Goal: Check status: Check status

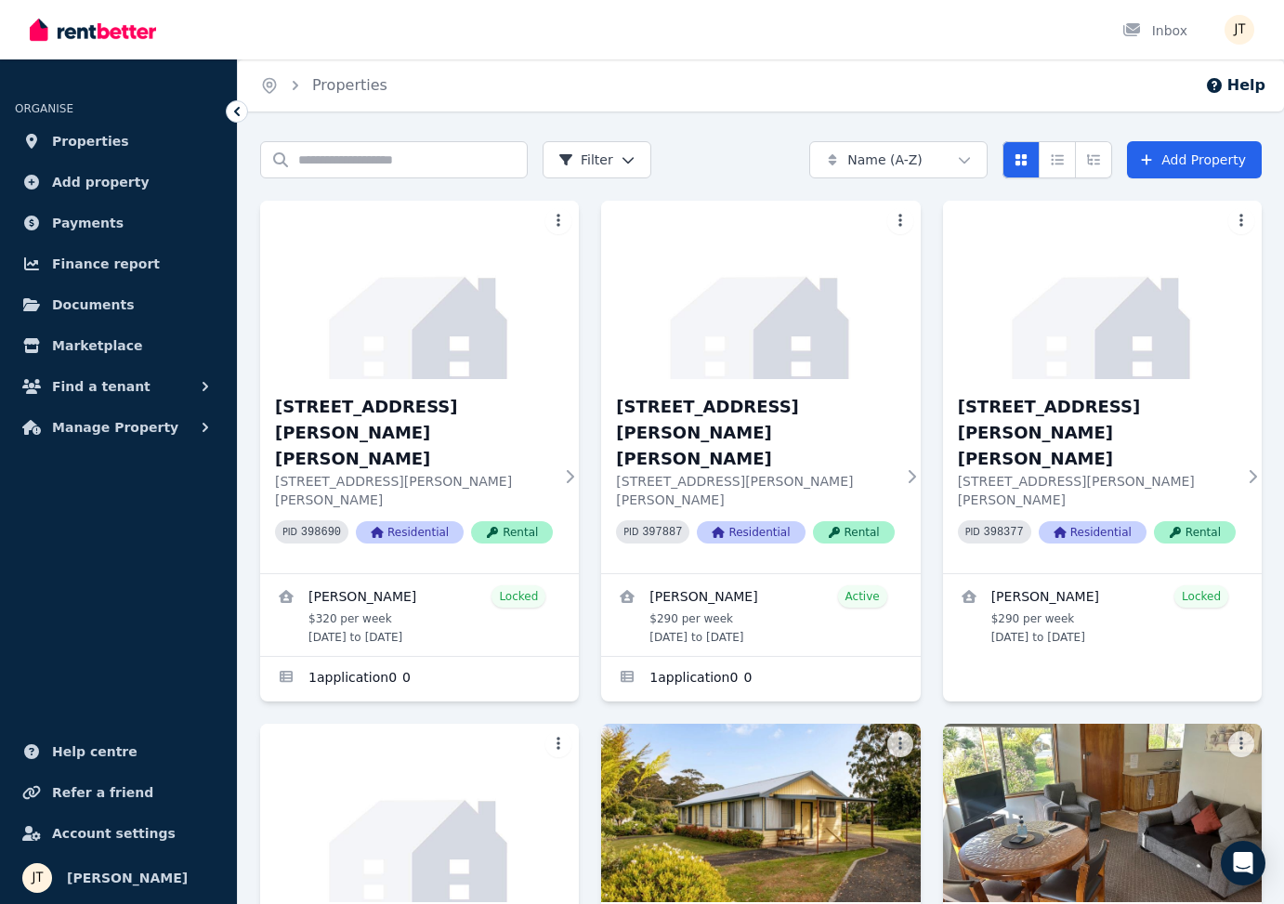
click at [92, 150] on span "Properties" at bounding box center [90, 141] width 77 height 22
click at [97, 138] on span "Properties" at bounding box center [90, 141] width 77 height 22
click at [79, 218] on span "Payments" at bounding box center [88, 223] width 72 height 22
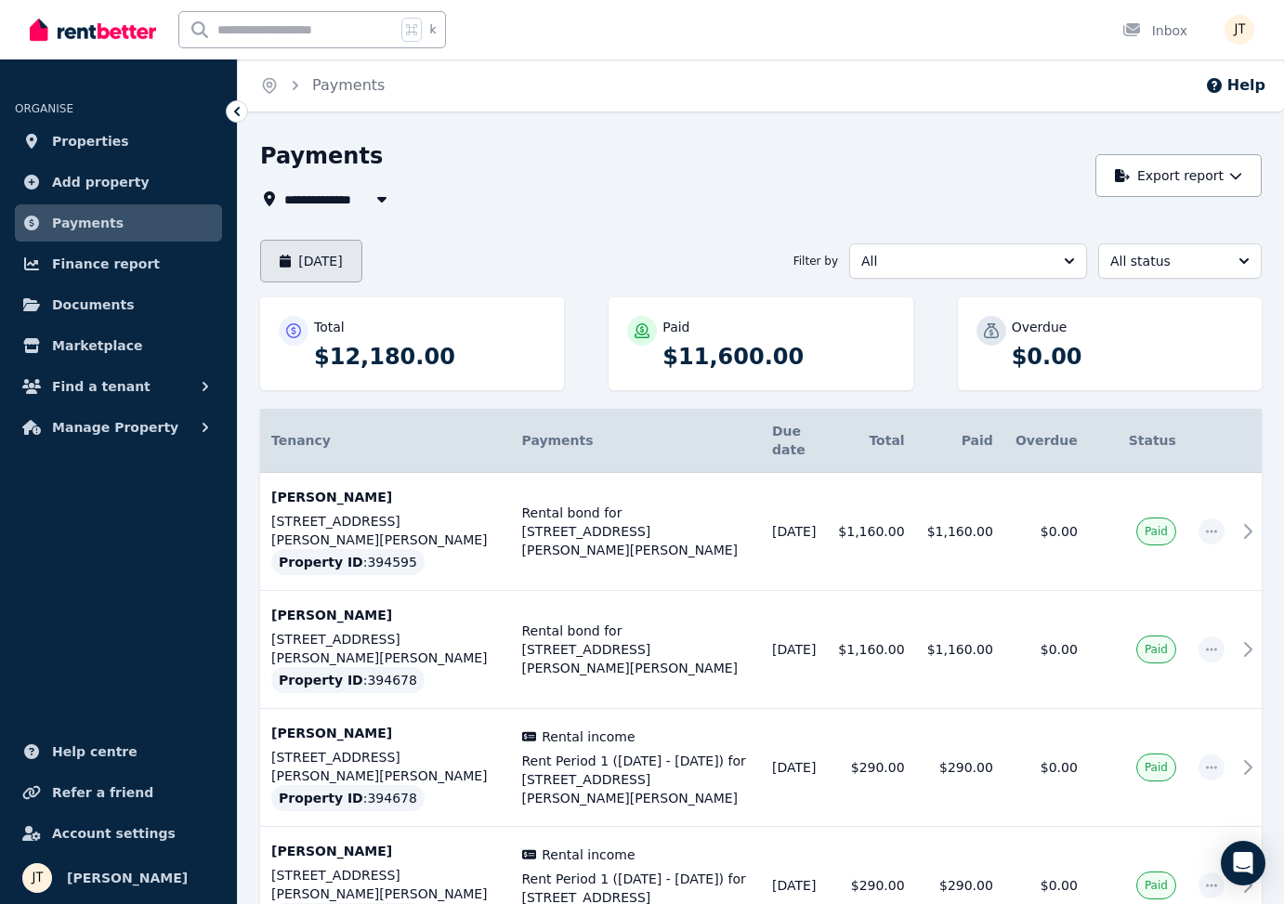
click at [362, 259] on button "[DATE]" at bounding box center [311, 261] width 102 height 43
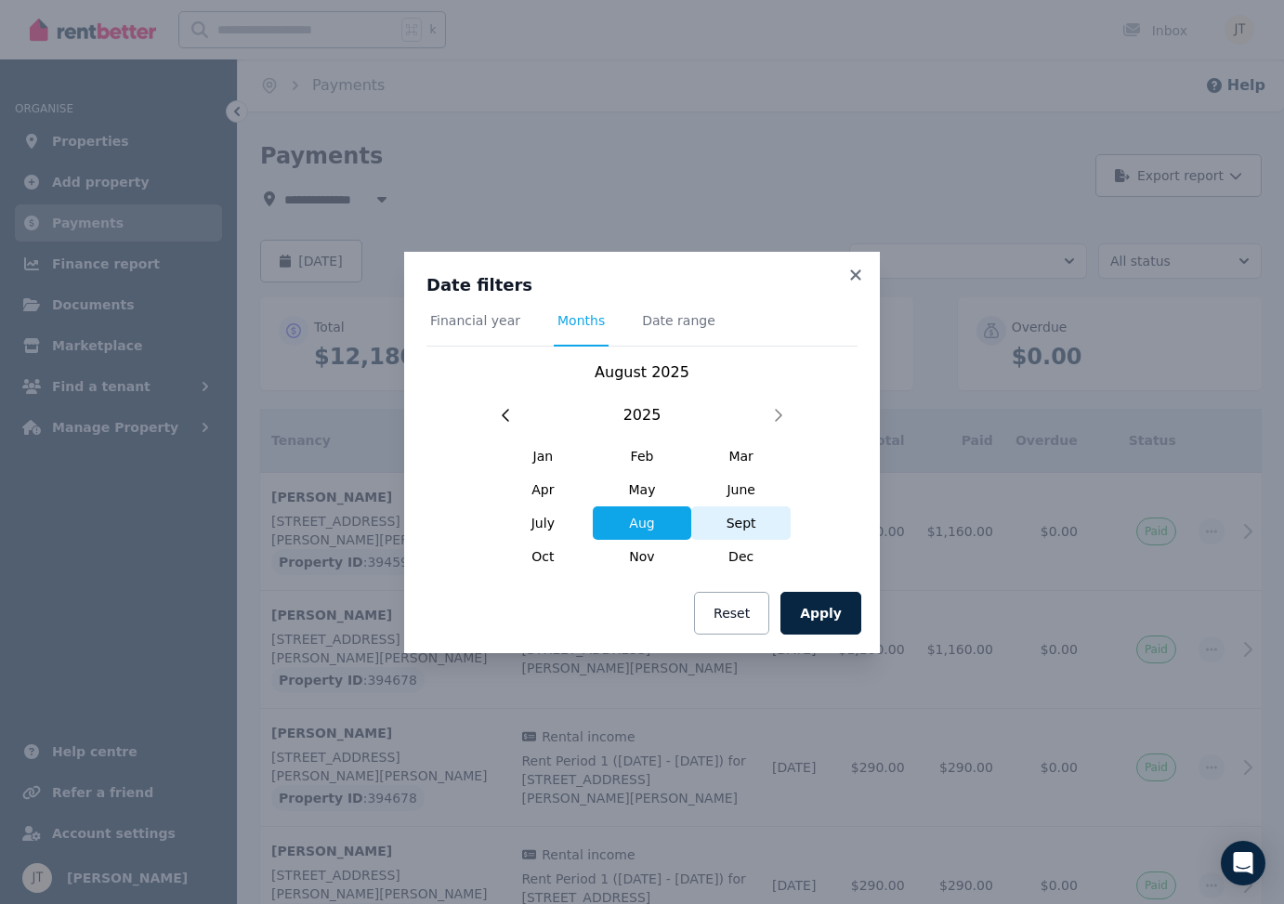
click at [740, 524] on span "Sept" at bounding box center [740, 522] width 99 height 33
click at [821, 608] on button "Apply" at bounding box center [820, 613] width 81 height 43
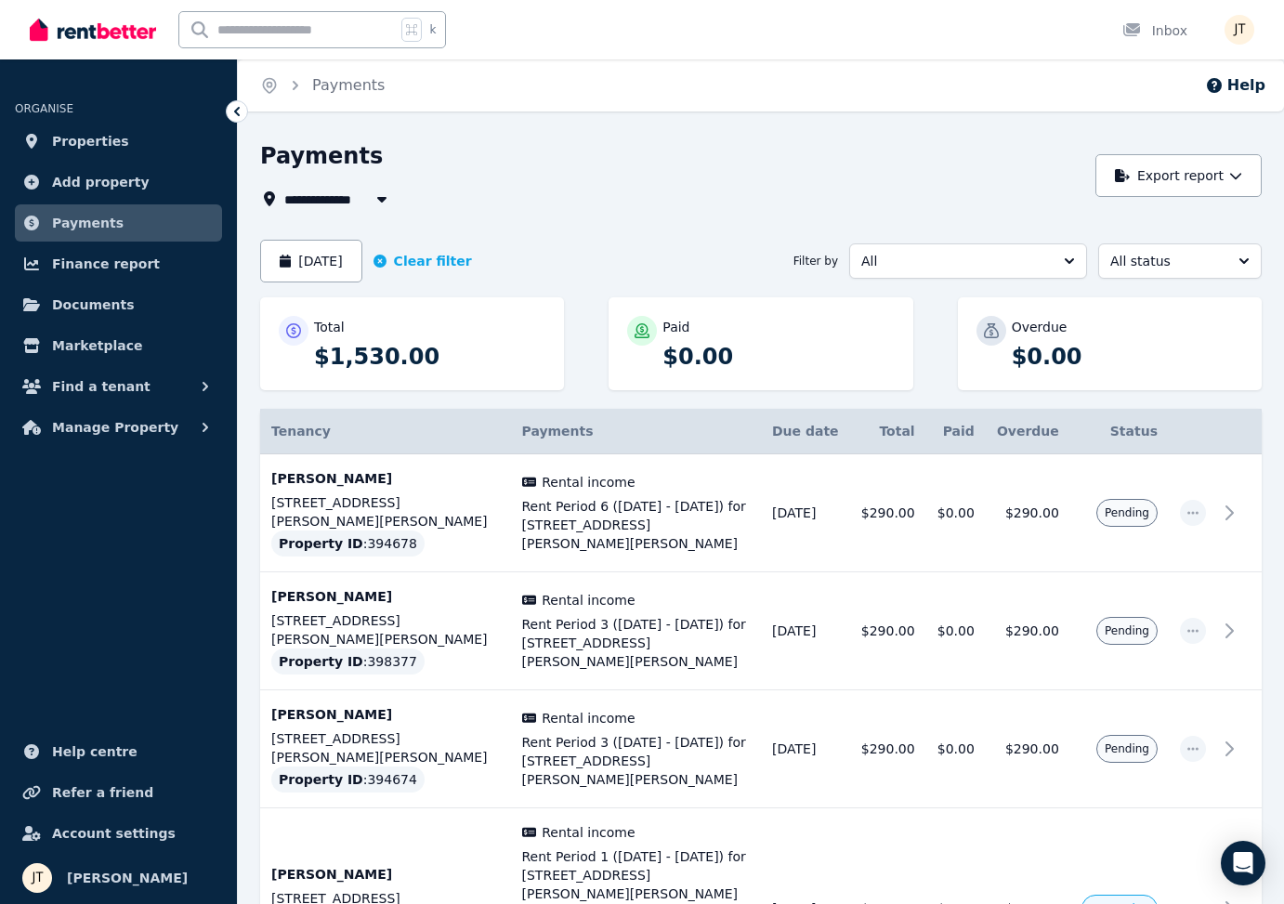
click at [975, 259] on span "All" at bounding box center [955, 261] width 188 height 19
click at [949, 188] on div "**********" at bounding box center [672, 199] width 825 height 22
click at [955, 247] on button "All" at bounding box center [968, 260] width 238 height 35
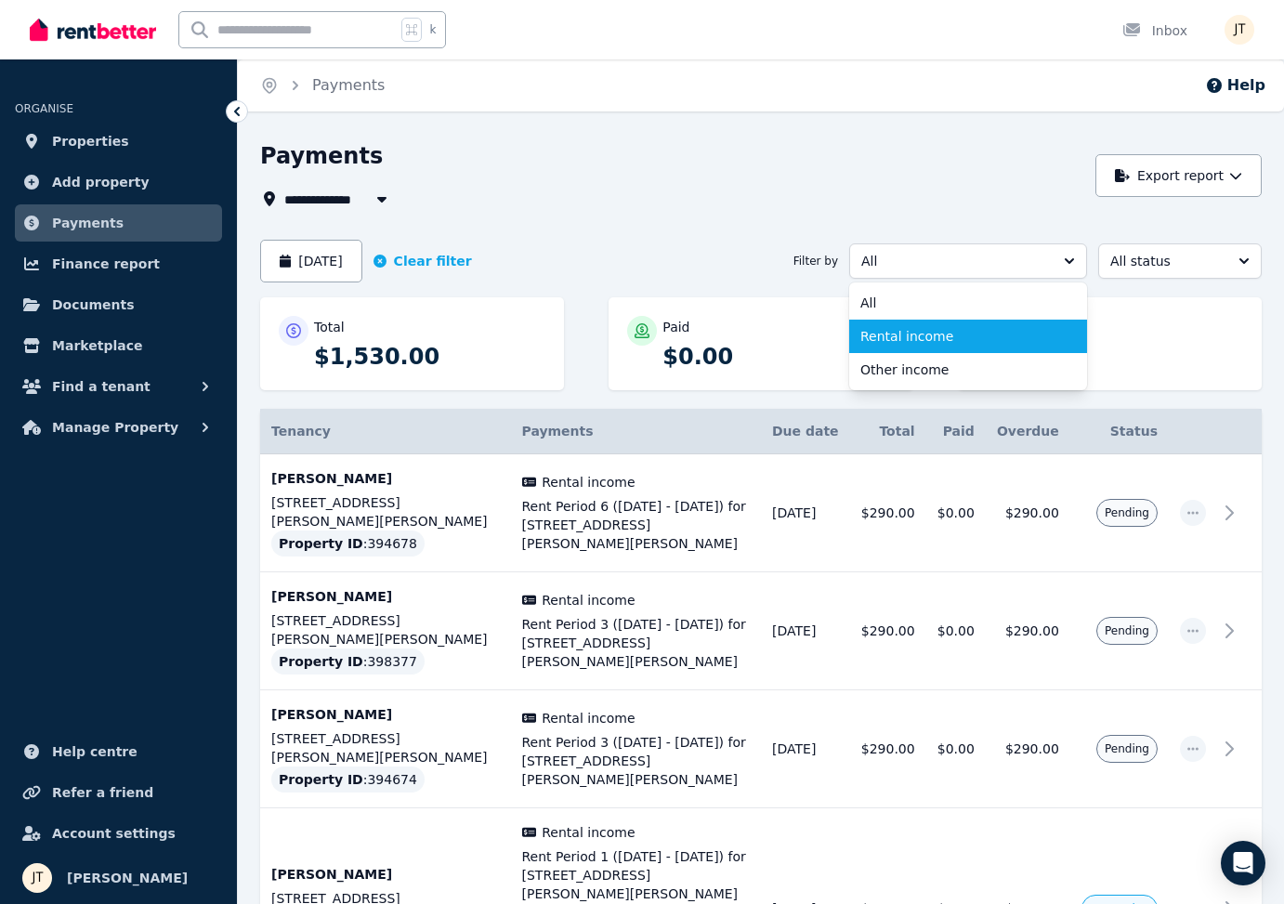
click at [944, 338] on span "Rental income" at bounding box center [956, 336] width 193 height 19
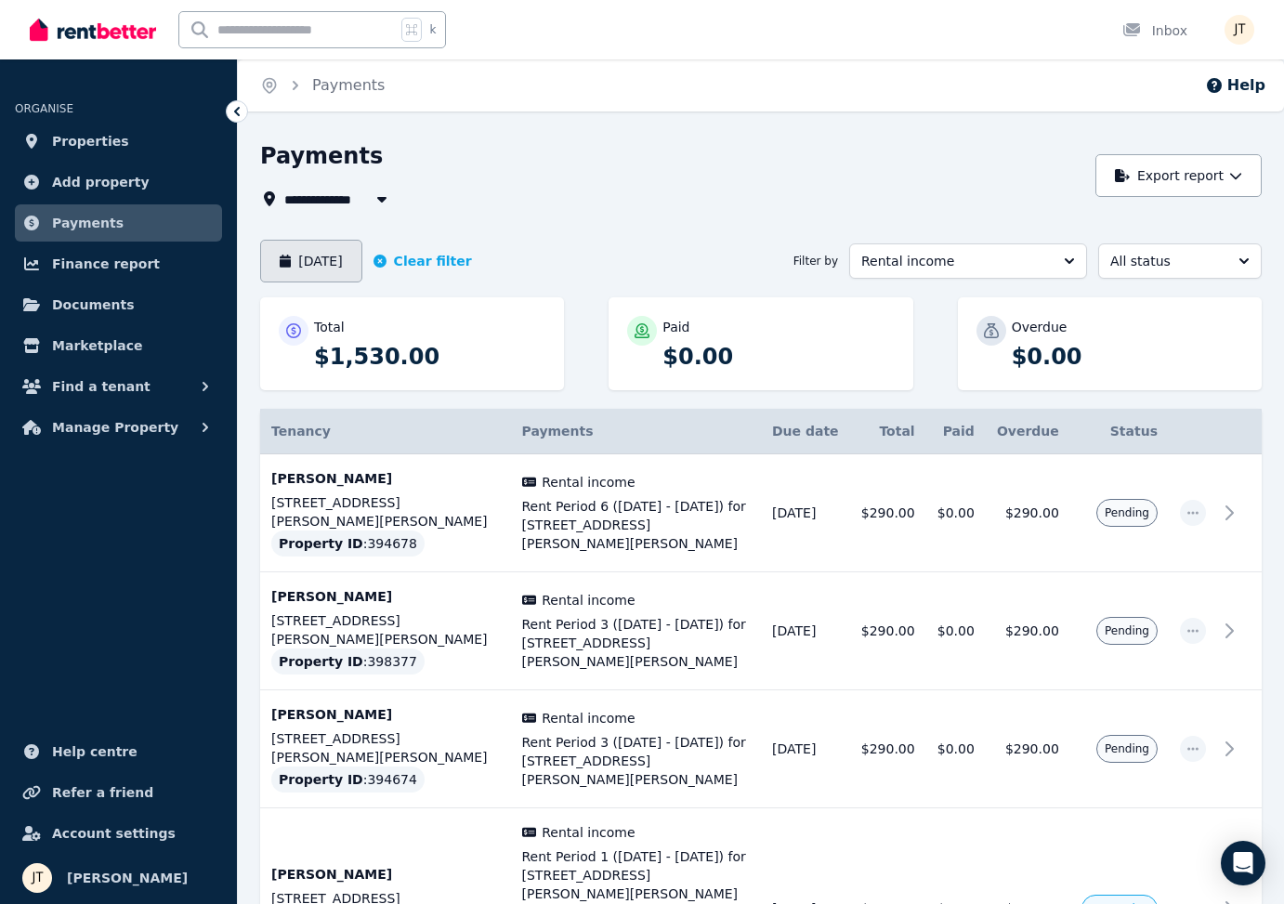
click at [362, 264] on button "[DATE]" at bounding box center [311, 261] width 102 height 43
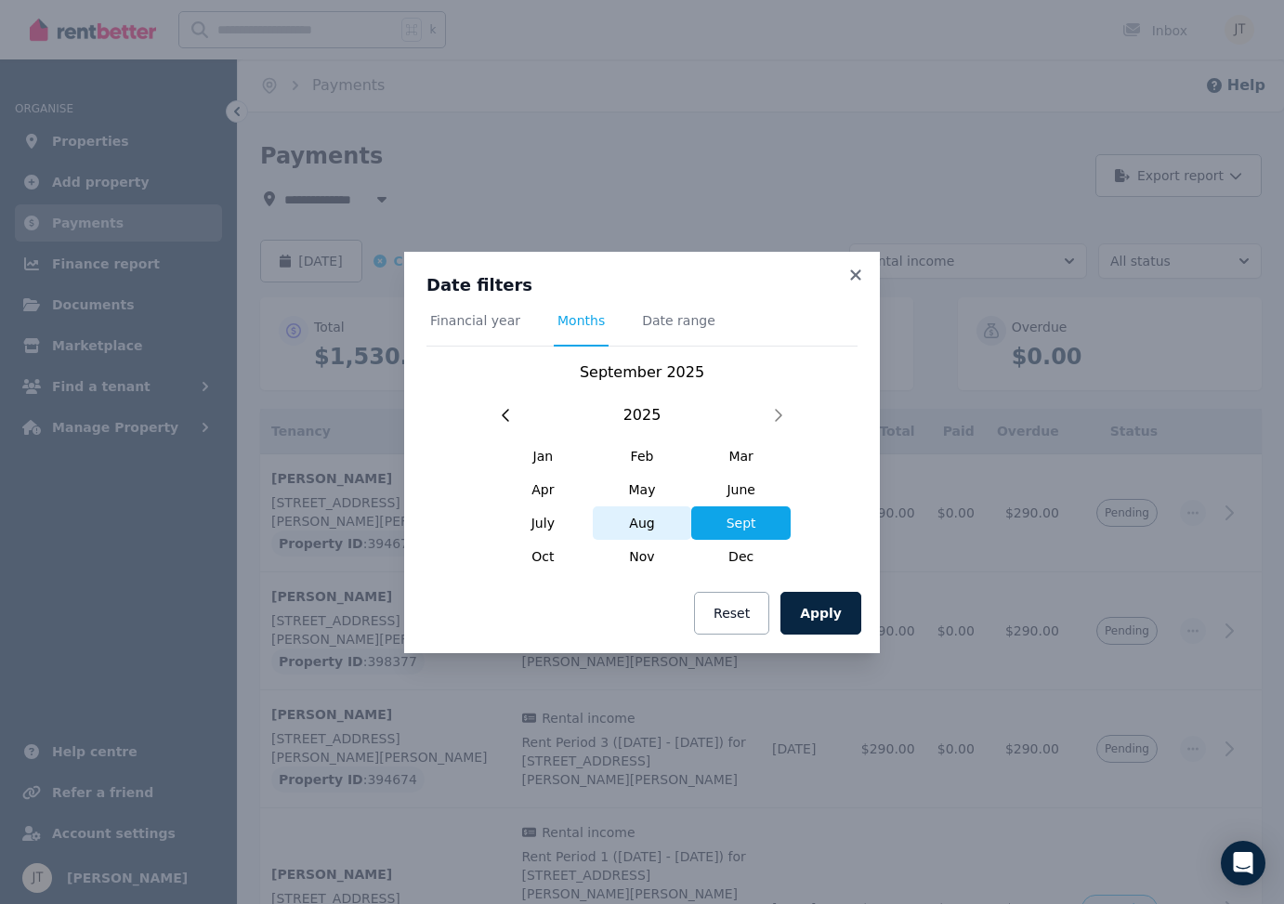
click at [640, 516] on span "Aug" at bounding box center [642, 522] width 99 height 33
click at [826, 601] on button "Apply" at bounding box center [820, 613] width 81 height 43
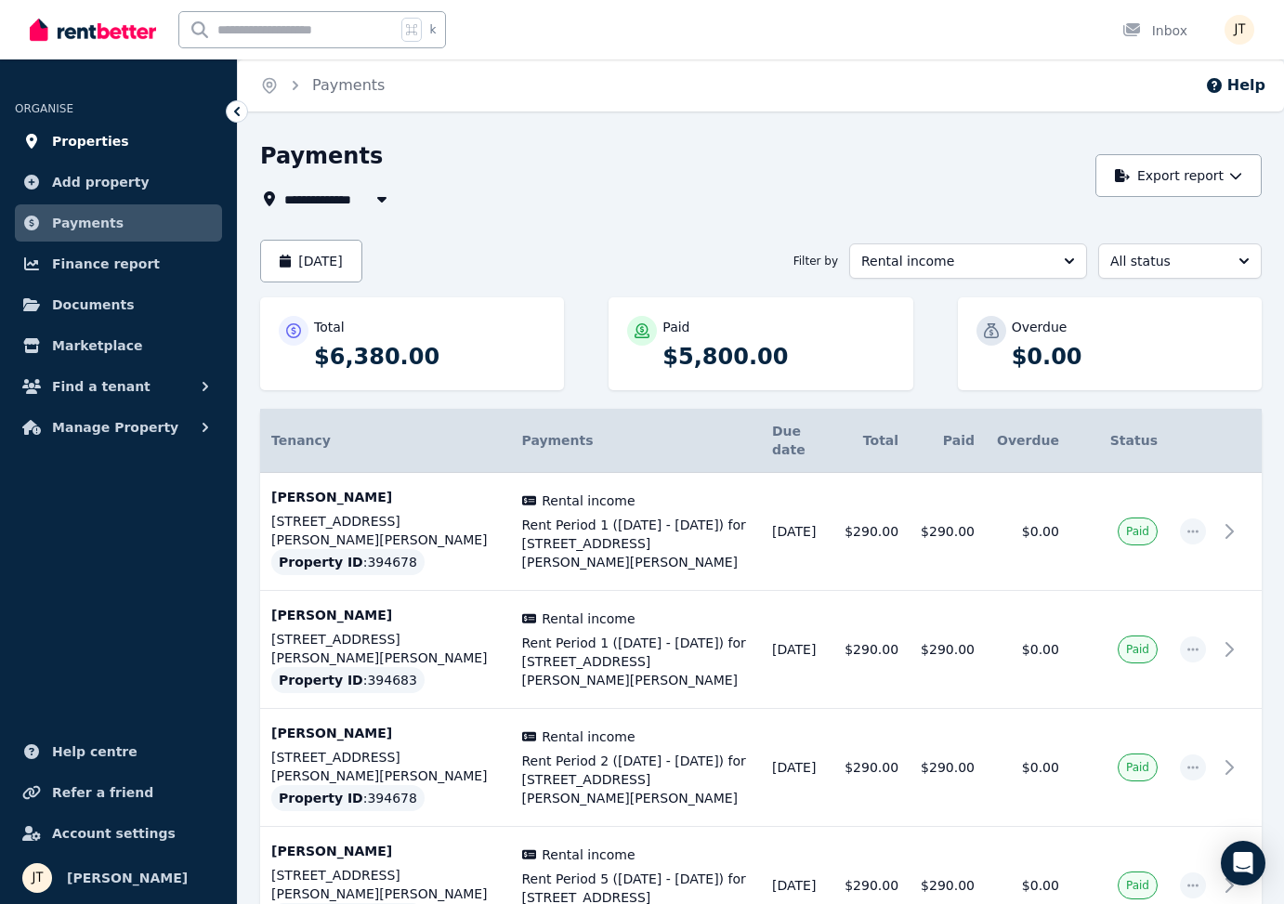
click at [92, 139] on span "Properties" at bounding box center [90, 141] width 77 height 22
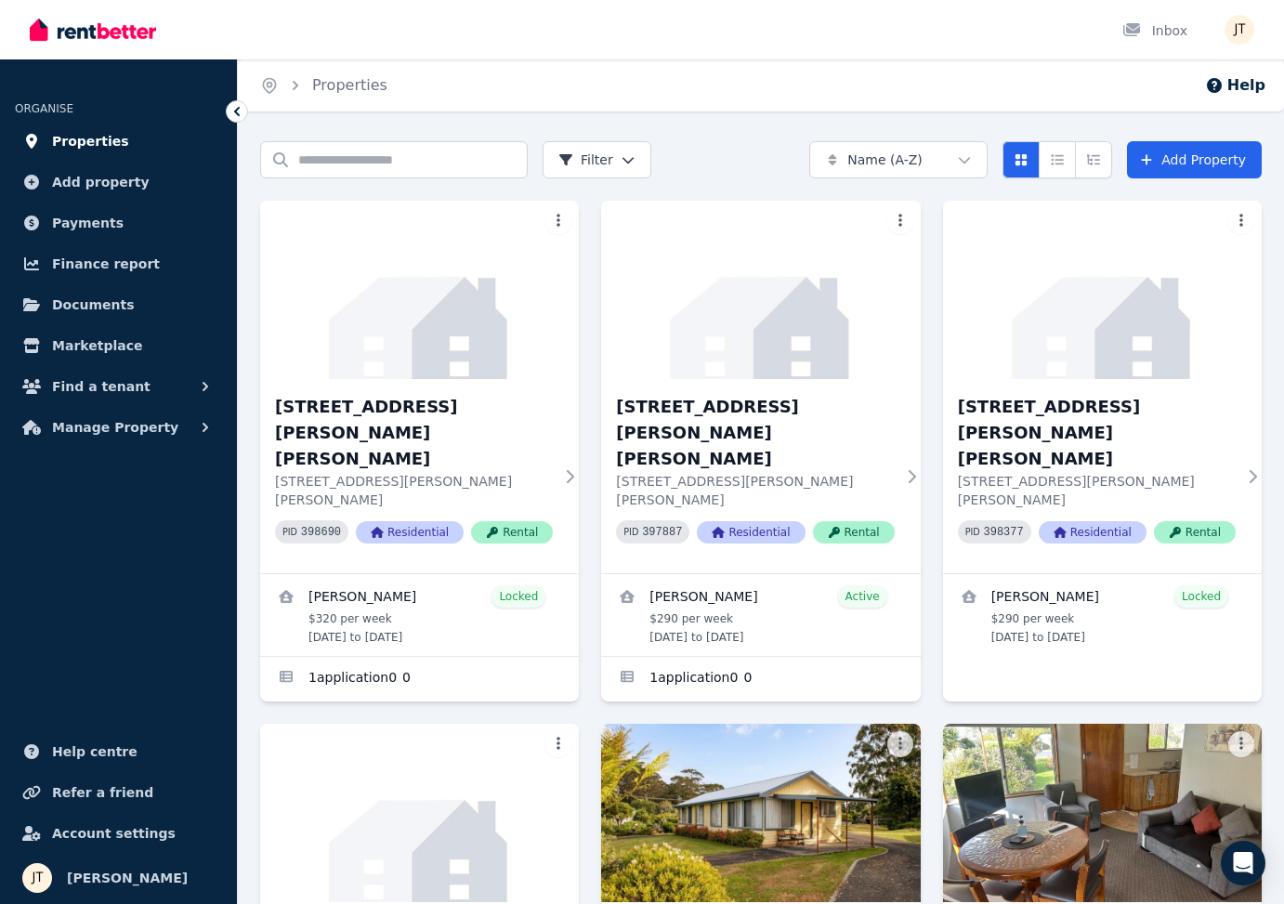
click at [95, 145] on span "Properties" at bounding box center [90, 141] width 77 height 22
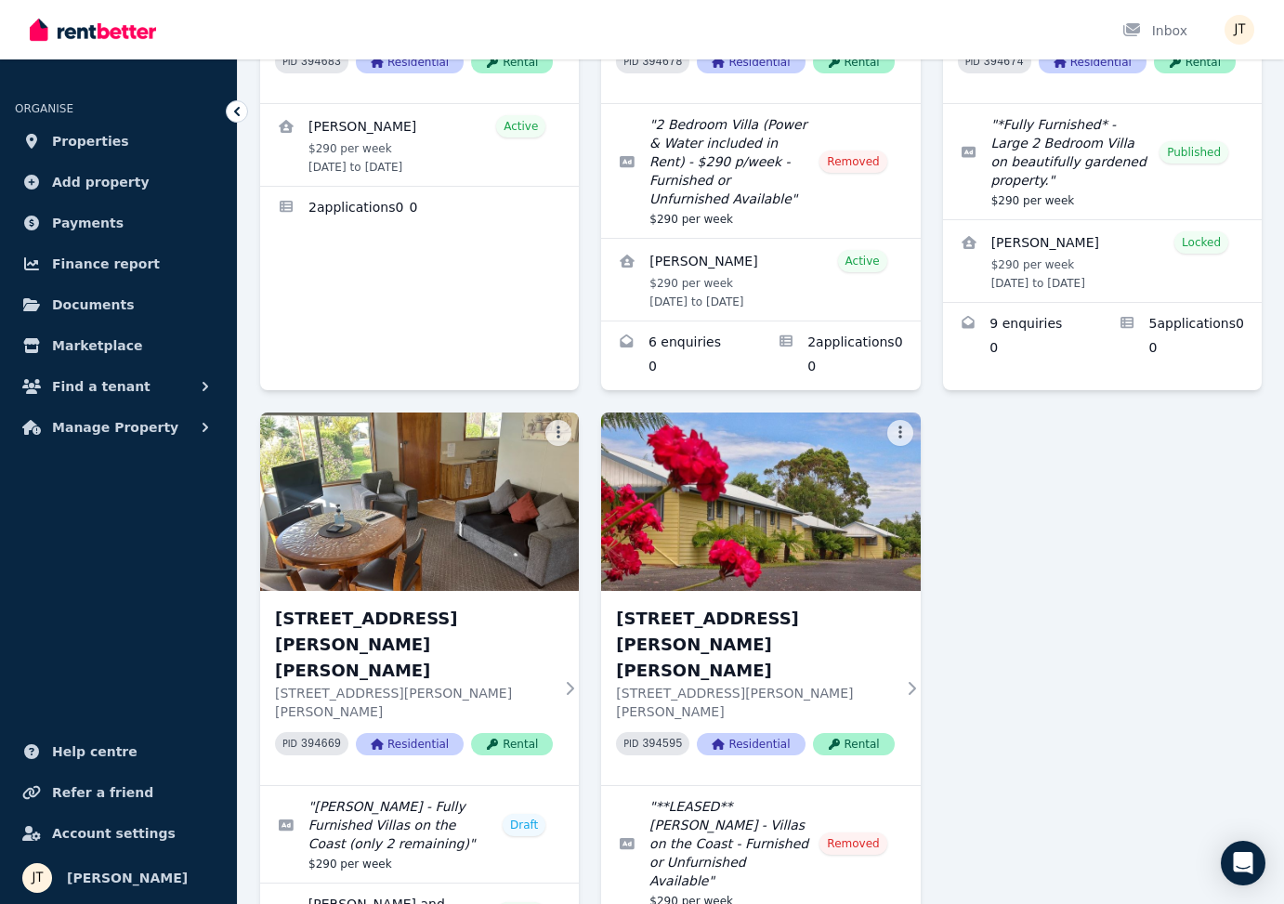
scroll to position [992, 0]
